Goal: Task Accomplishment & Management: Complete application form

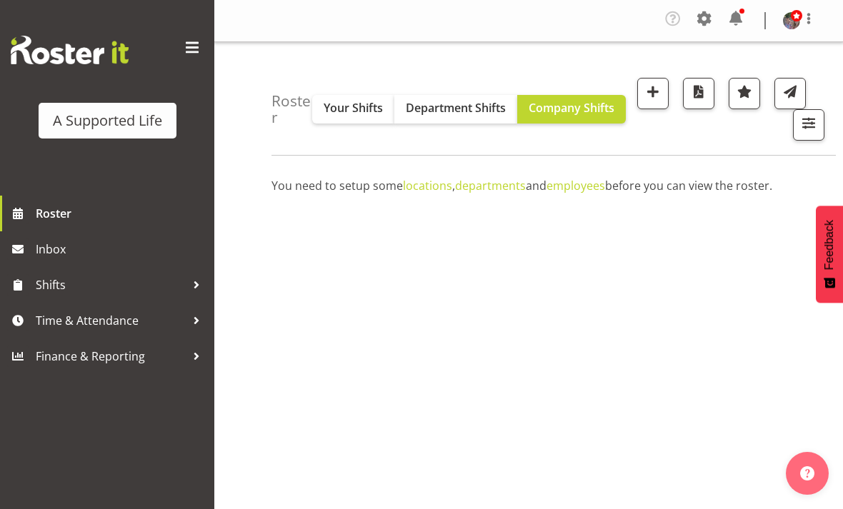
scroll to position [224, 0]
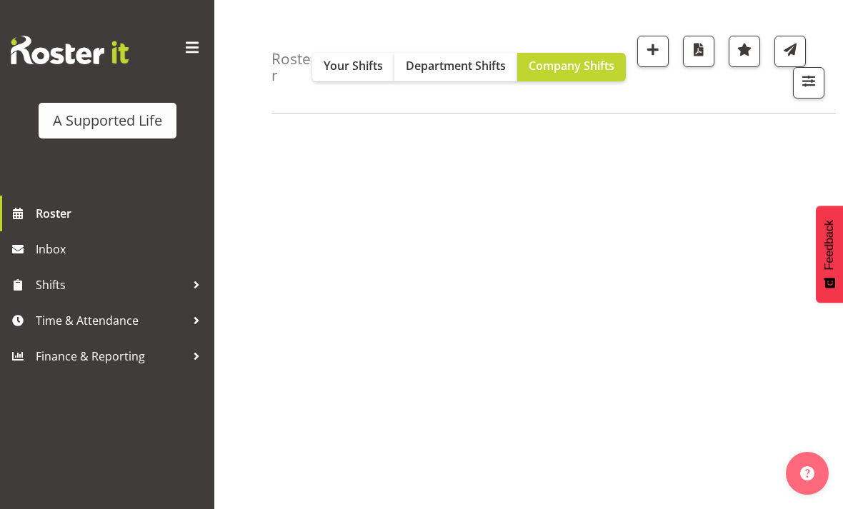
click at [46, 208] on span "Roster" at bounding box center [121, 213] width 171 height 21
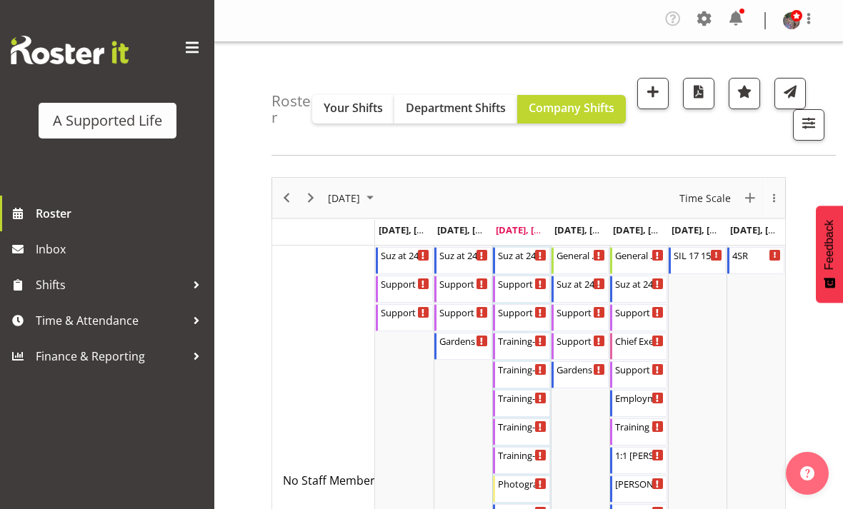
click at [662, 84] on span "button" at bounding box center [652, 91] width 19 height 19
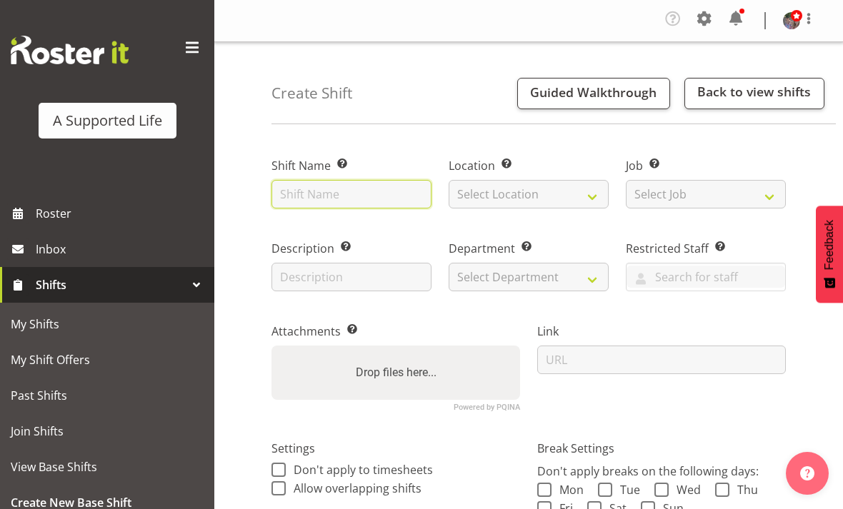
click at [396, 195] on input "text" at bounding box center [351, 194] width 160 height 29
type input "A&D Plan"
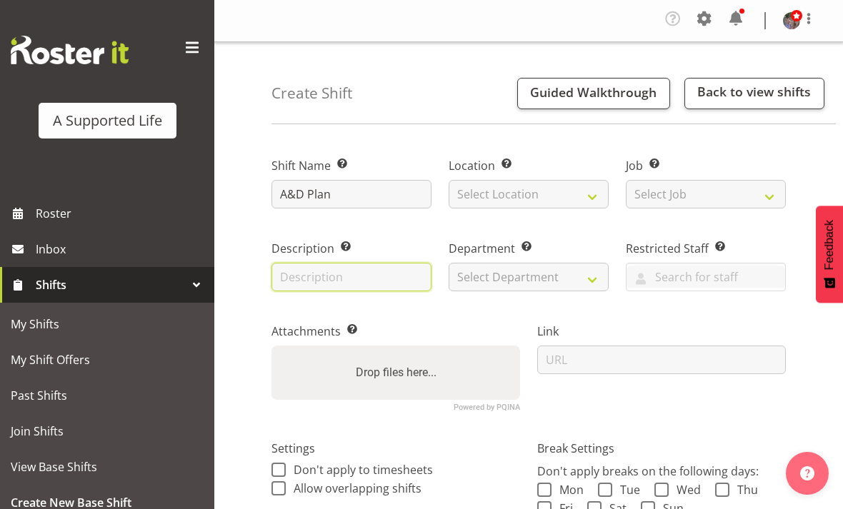
click at [412, 282] on input "text" at bounding box center [351, 277] width 160 height 29
type input "Meeting with Rebecca"
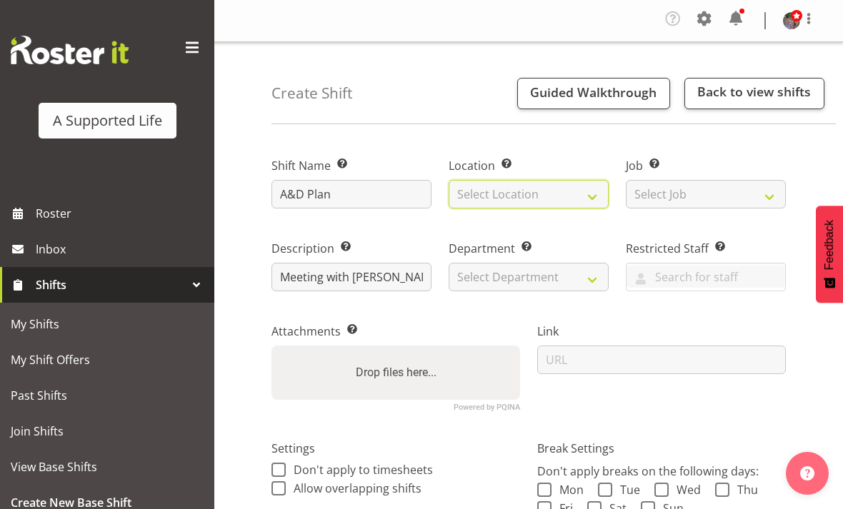
click at [568, 193] on select "Select Location 1.241 Edmonton Road 1/23 Taitua Drive 102 Lincoln Road 12b Cole…" at bounding box center [528, 194] width 160 height 29
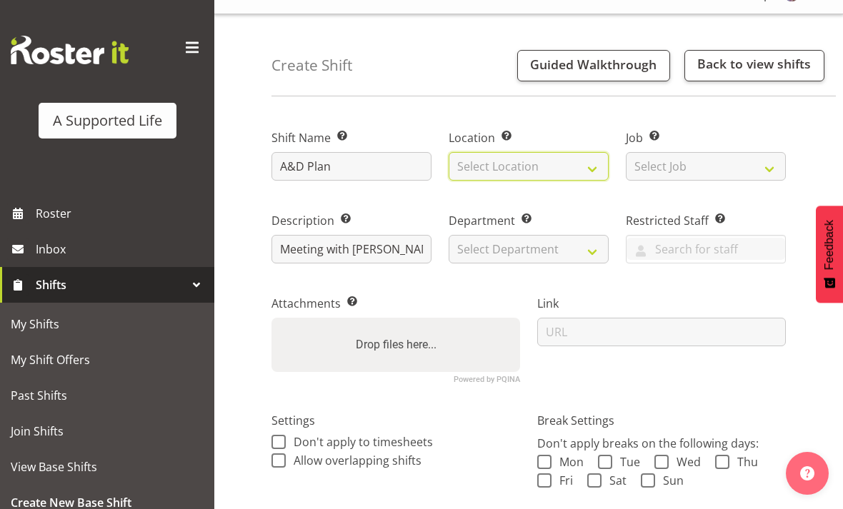
scroll to position [1, 0]
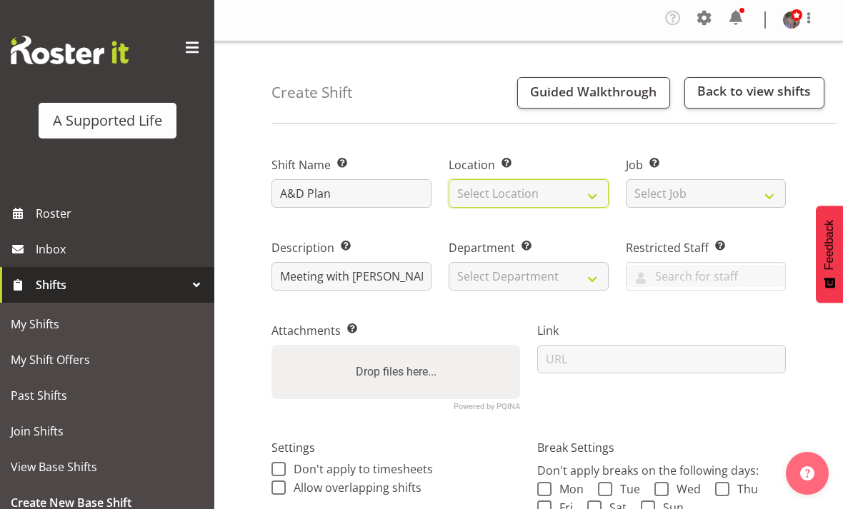
click at [568, 192] on select "Select Location 1.241 Edmonton Road 1/23 Taitua Drive 102 Lincoln Road 12b Cole…" at bounding box center [528, 193] width 160 height 29
select select "490"
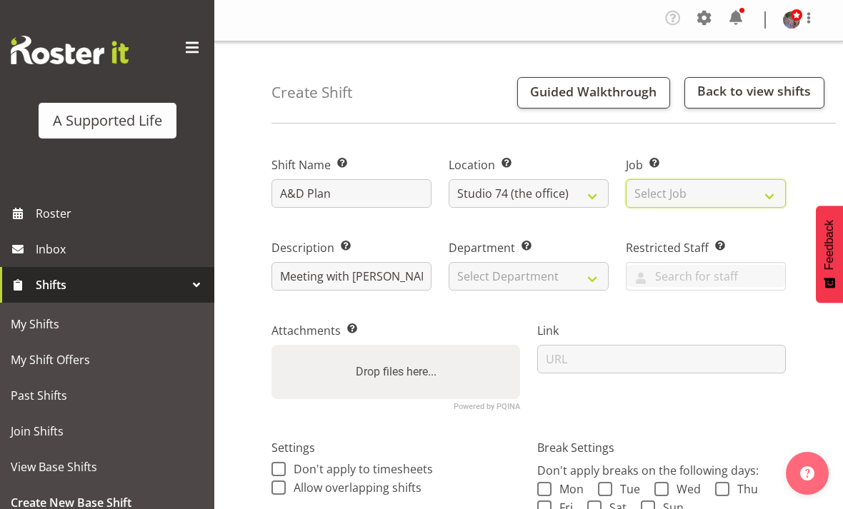
click at [723, 190] on select "Select Job Create new job Accounts and Payroll Admin Support Aspirations and Su…" at bounding box center [706, 193] width 160 height 29
select select "4112"
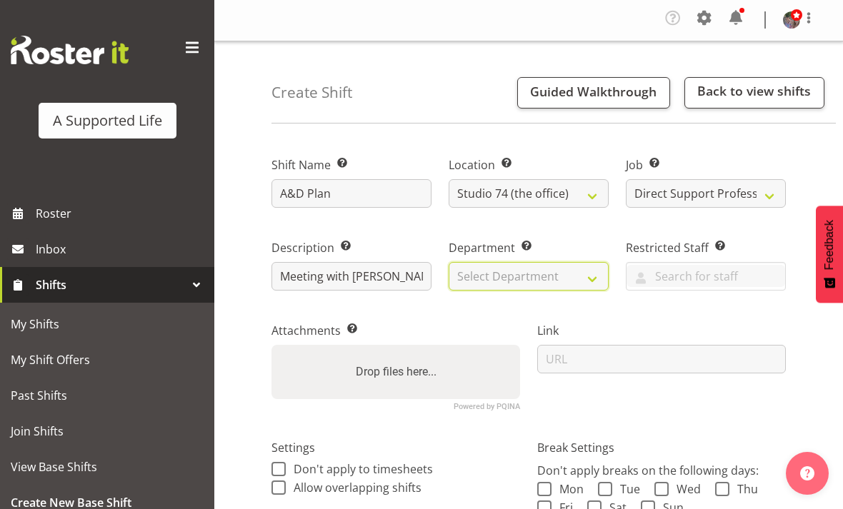
click at [594, 269] on select "Select Department Direct Support Office Crew Other two4nine" at bounding box center [528, 276] width 160 height 29
select select "564"
click at [411, 489] on span "Allow overlapping shifts" at bounding box center [354, 488] width 136 height 14
click at [281, 489] on input "Allow overlapping shifts" at bounding box center [275, 487] width 9 height 9
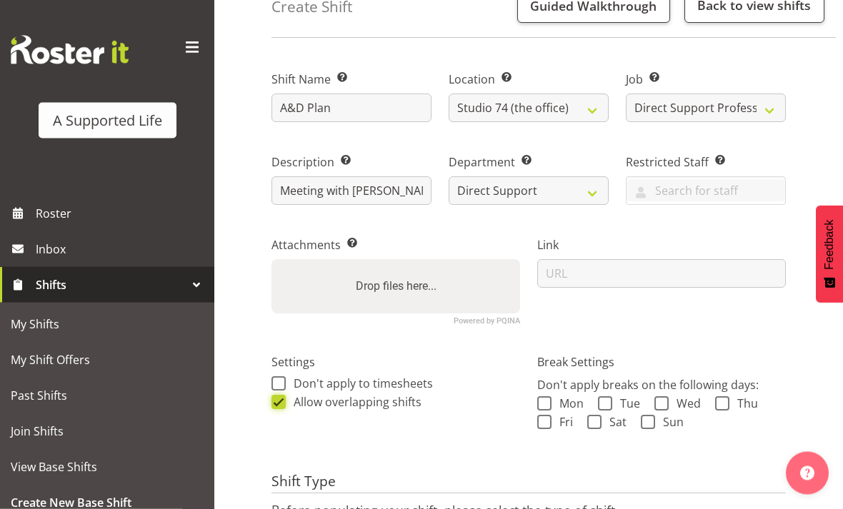
scroll to position [86, 0]
click at [271, 398] on input "Allow overlapping shifts" at bounding box center [275, 402] width 9 height 9
click at [315, 406] on span "Allow overlapping shifts" at bounding box center [354, 402] width 136 height 14
click at [281, 406] on input "Allow overlapping shifts" at bounding box center [275, 402] width 9 height 9
checkbox input "true"
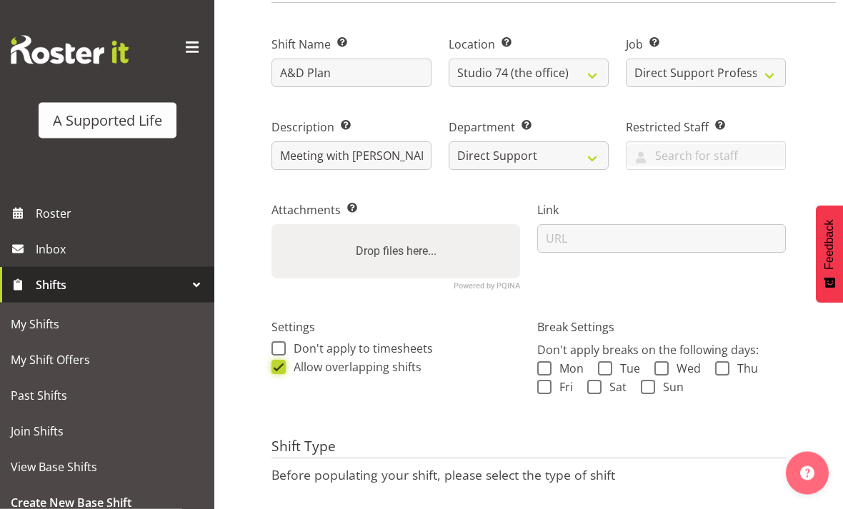
scroll to position [161, 0]
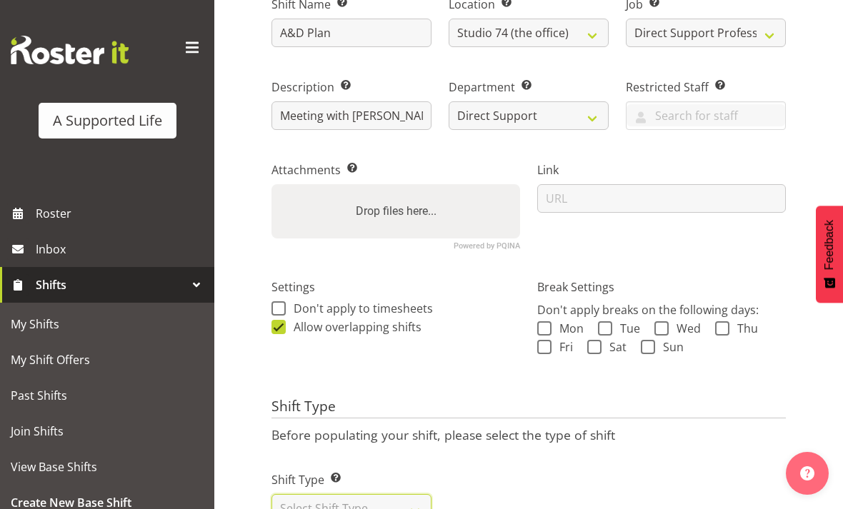
click at [411, 508] on select "Select Shift Type One Off Shift Recurring Shift Rotating Shift" at bounding box center [351, 508] width 160 height 29
select select "one_off"
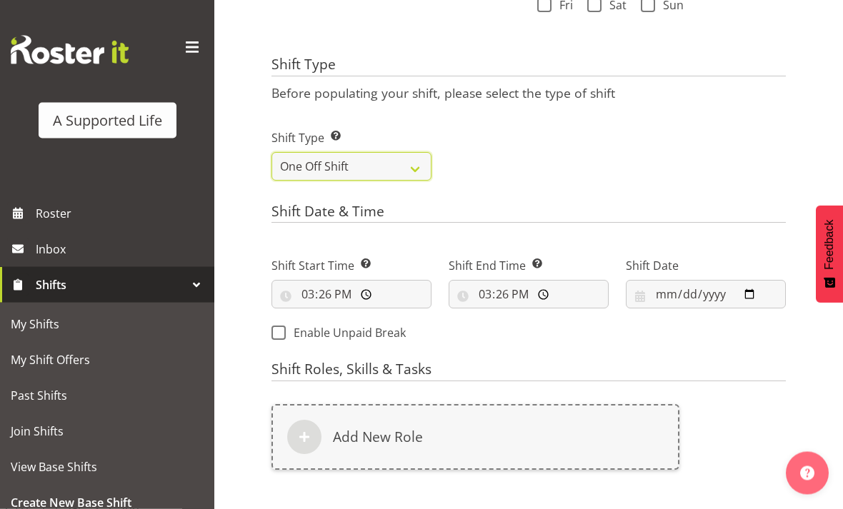
scroll to position [503, 0]
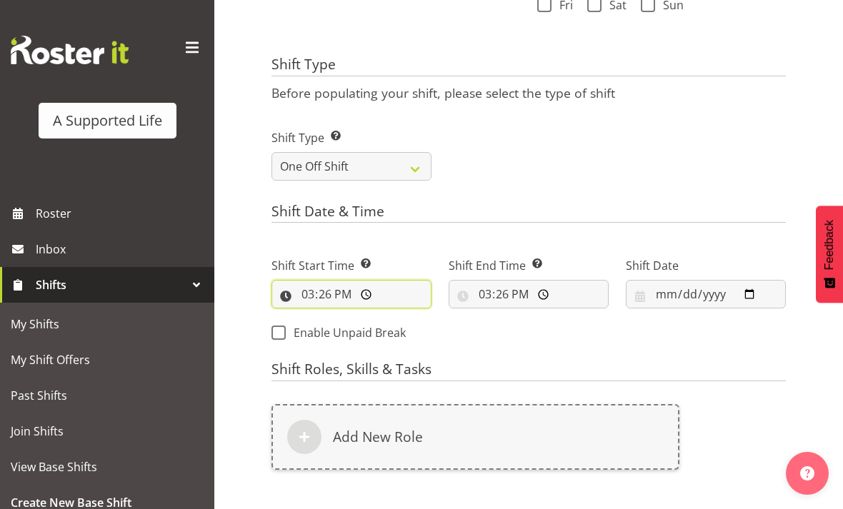
click at [376, 301] on input "15:26:00" at bounding box center [351, 294] width 160 height 29
type input "13:30:00"
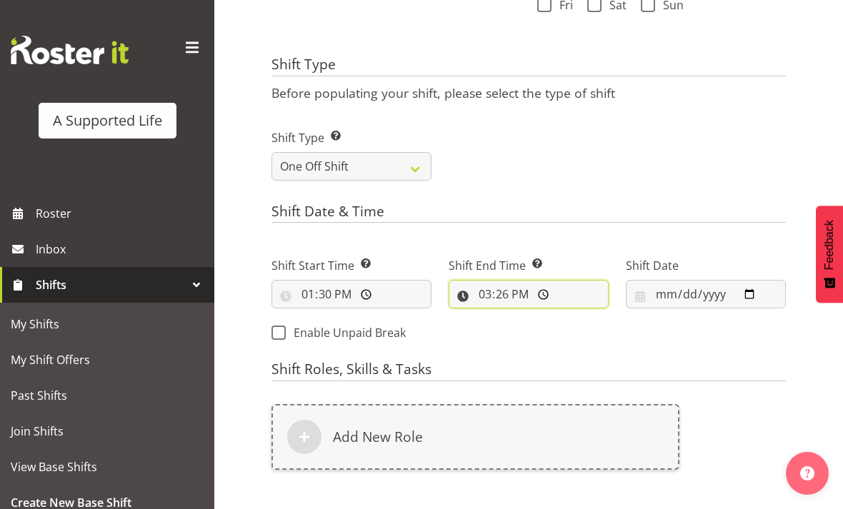
click at [567, 288] on input "15:26:00" at bounding box center [528, 294] width 160 height 29
type input "14:30:00"
click at [569, 425] on div "Add New Role" at bounding box center [475, 437] width 408 height 66
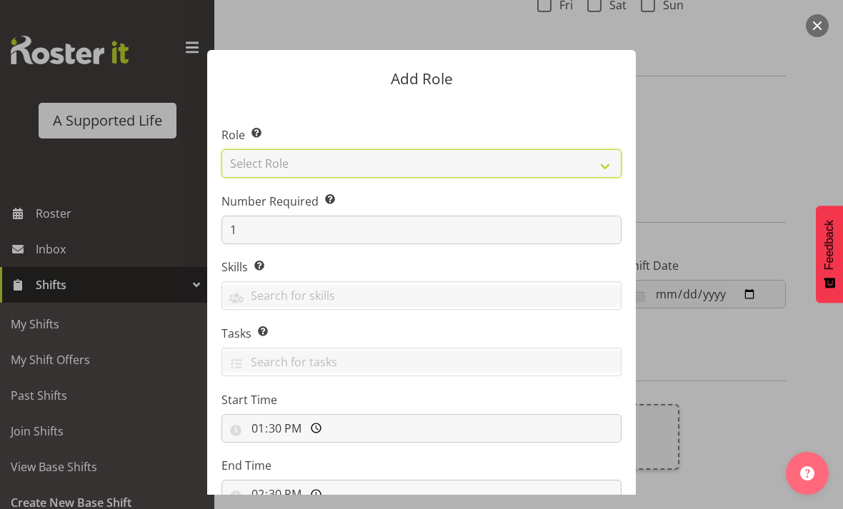
click at [610, 150] on select "Select Role Accounts and Payroll Admin Support Aspirations & Support Facilitato…" at bounding box center [421, 163] width 400 height 29
select select "519"
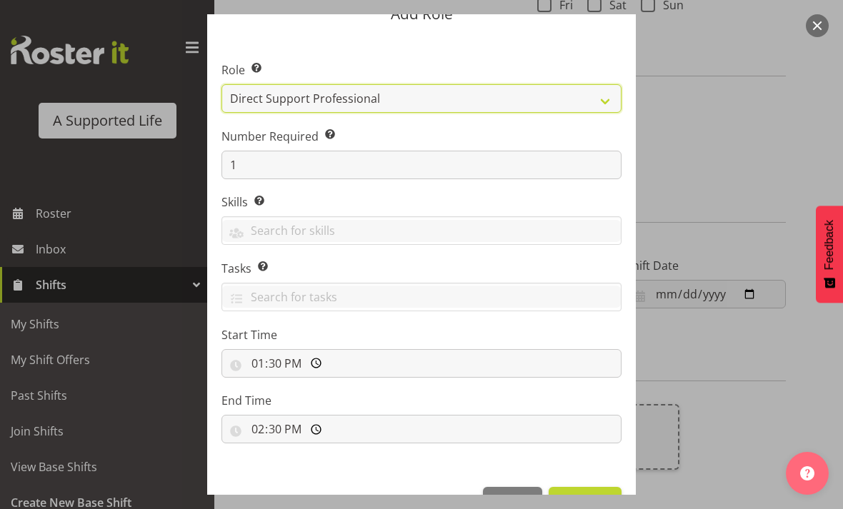
scroll to position [64, 0]
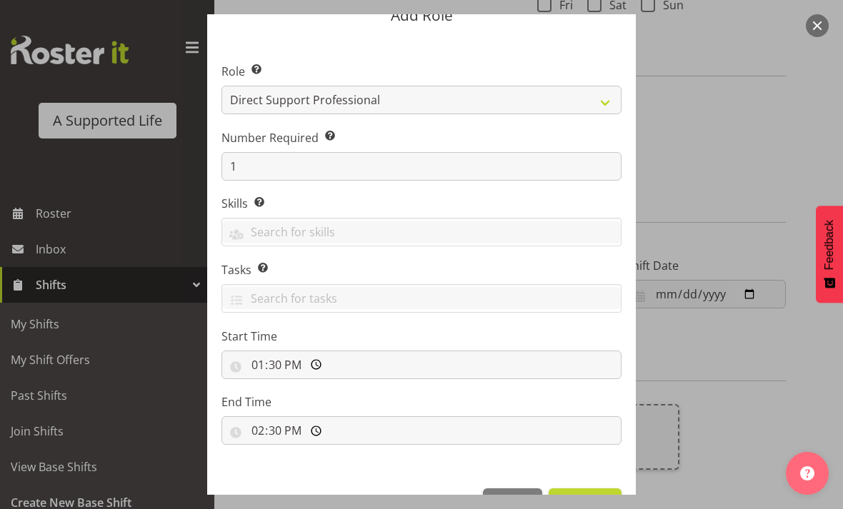
click at [585, 505] on span "Add Role" at bounding box center [585, 504] width 54 height 17
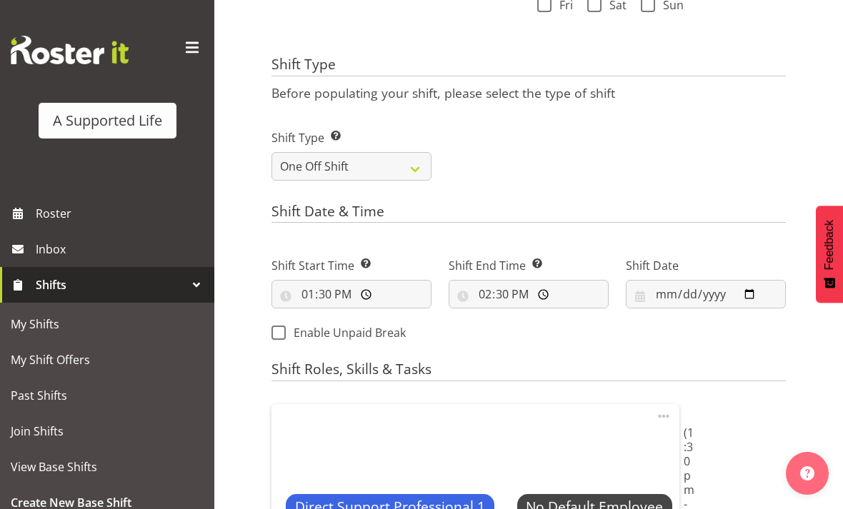
click at [0, 0] on span "Select Employee" at bounding box center [0, 0] width 0 height 0
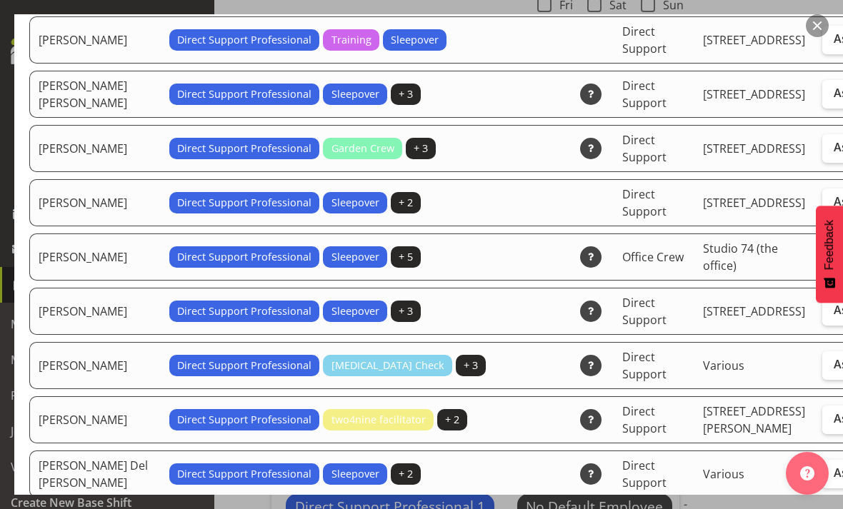
scroll to position [129, 0]
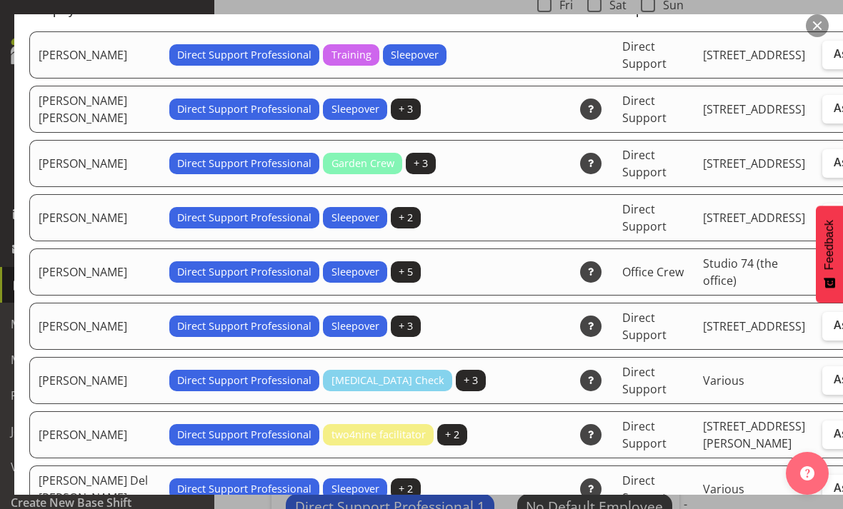
click at [822, 69] on label "Assign" at bounding box center [851, 55] width 59 height 29
click at [822, 59] on input "Assign" at bounding box center [826, 53] width 9 height 9
checkbox input "true"
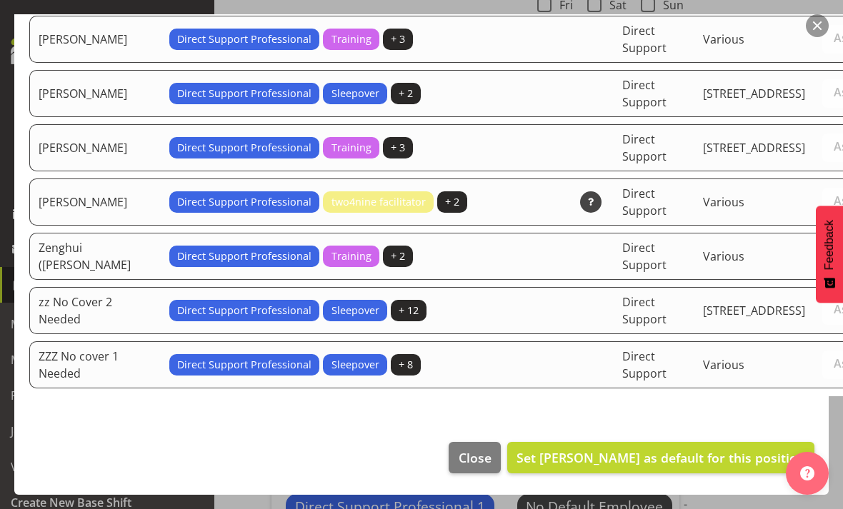
scroll to position [5197, 0]
click at [726, 466] on span "Set Abbie Davies as default for this position" at bounding box center [660, 457] width 288 height 17
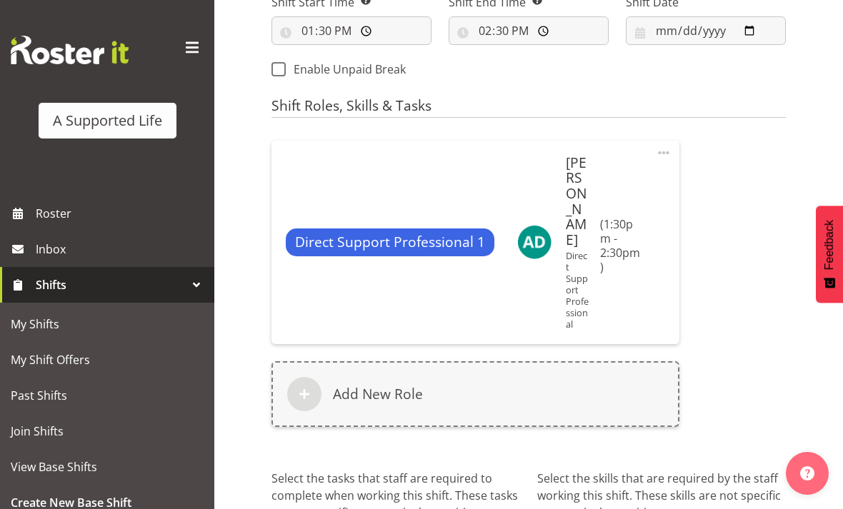
scroll to position [817, 0]
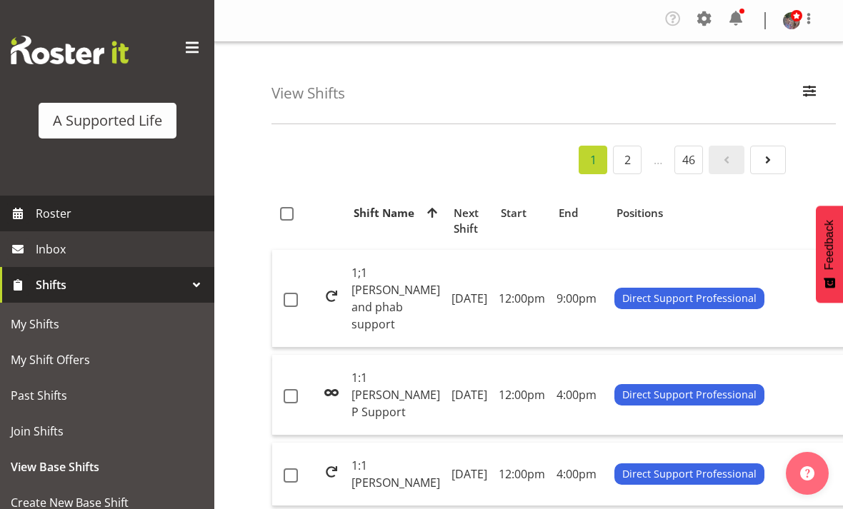
click at [85, 217] on span "Roster" at bounding box center [121, 213] width 171 height 21
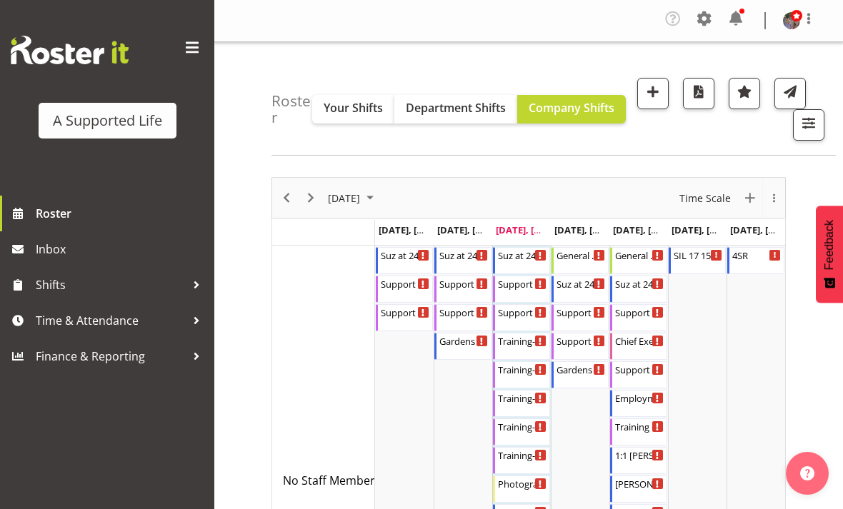
click at [734, 19] on span at bounding box center [735, 18] width 23 height 23
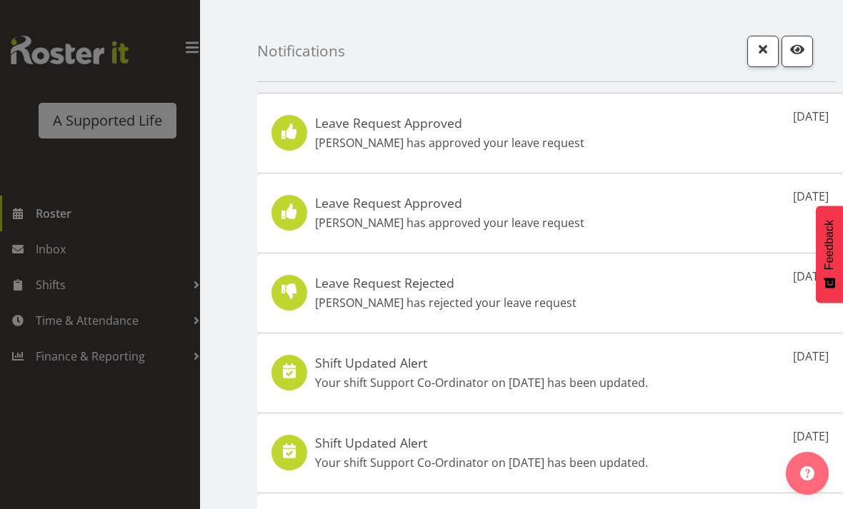
click at [766, 52] on span "button" at bounding box center [762, 49] width 19 height 19
